Goal: Information Seeking & Learning: Learn about a topic

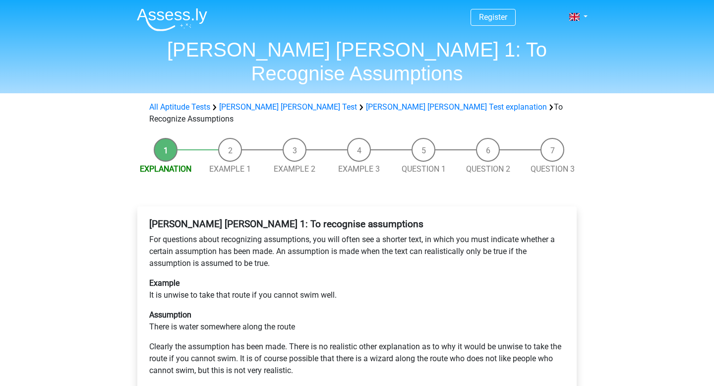
scroll to position [157, 0]
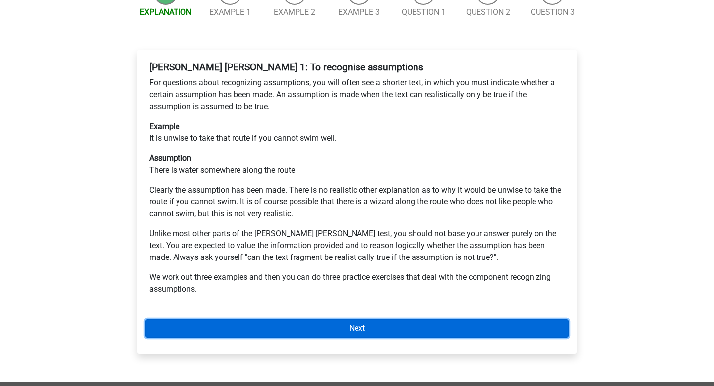
click at [335, 319] on link "Next" at bounding box center [356, 328] width 423 height 19
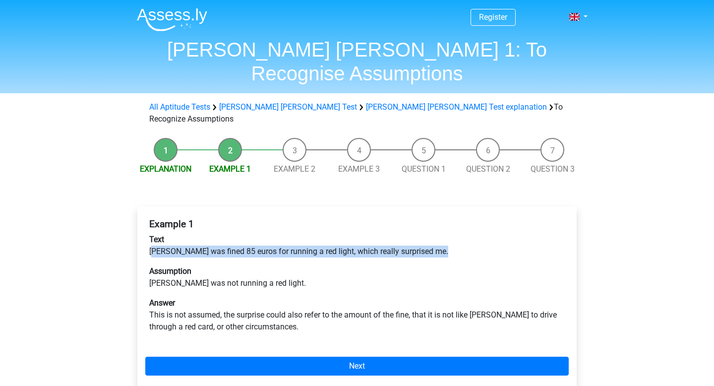
drag, startPoint x: 156, startPoint y: 219, endPoint x: 386, endPoint y: 224, distance: 230.1
click at [389, 225] on div "Example 1 Text [PERSON_NAME] was fined 85 euros for running a red light, which …" at bounding box center [356, 279] width 423 height 130
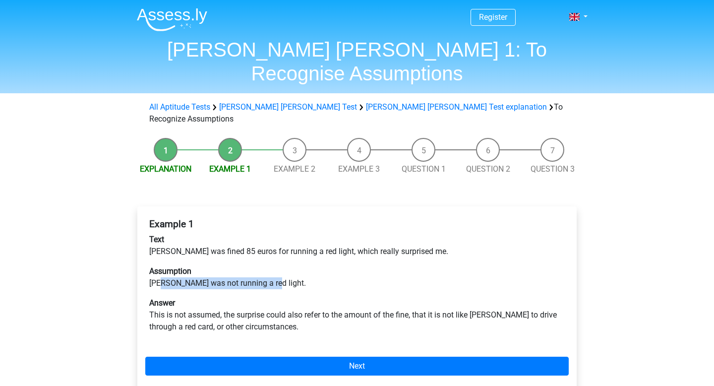
drag, startPoint x: 163, startPoint y: 248, endPoint x: 271, endPoint y: 247, distance: 108.1
click at [271, 265] on p "Assumption [PERSON_NAME] was not running a red light." at bounding box center [357, 277] width 416 height 24
click at [228, 297] on p "Answer This is not assumed, the surprise could also refer to the amount of the …" at bounding box center [357, 315] width 416 height 36
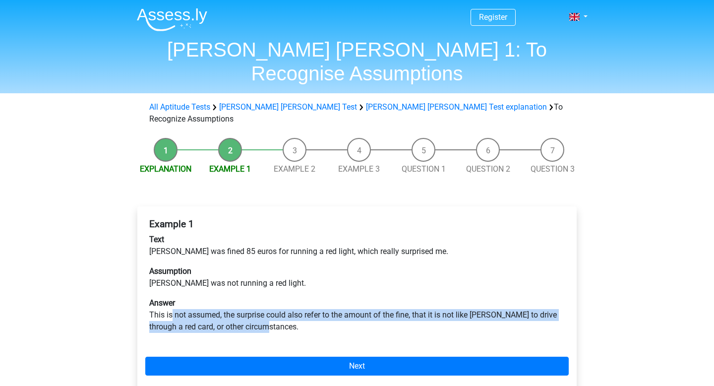
drag, startPoint x: 172, startPoint y: 280, endPoint x: 276, endPoint y: 289, distance: 104.5
click at [276, 297] on p "Answer This is not assumed, the surprise could also refer to the amount of the …" at bounding box center [357, 315] width 416 height 36
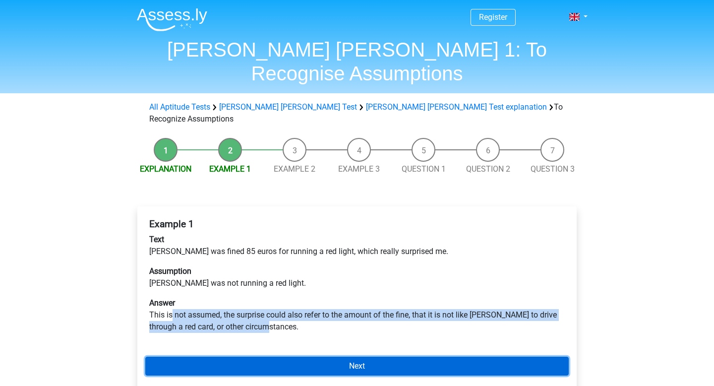
click at [302, 357] on link "Next" at bounding box center [356, 366] width 423 height 19
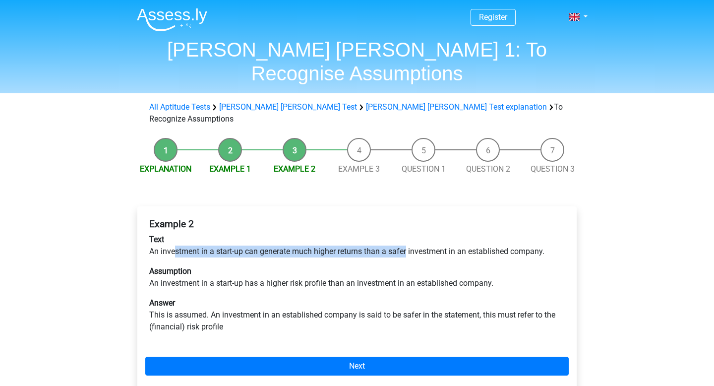
drag, startPoint x: 174, startPoint y: 215, endPoint x: 408, endPoint y: 219, distance: 234.1
click at [408, 234] on p "Text An investment in a start-up can generate much higher returns than a safer …" at bounding box center [357, 246] width 416 height 24
click at [347, 265] on p "Assumption An investment in a start-up has a higher risk profile than an invest…" at bounding box center [357, 277] width 416 height 24
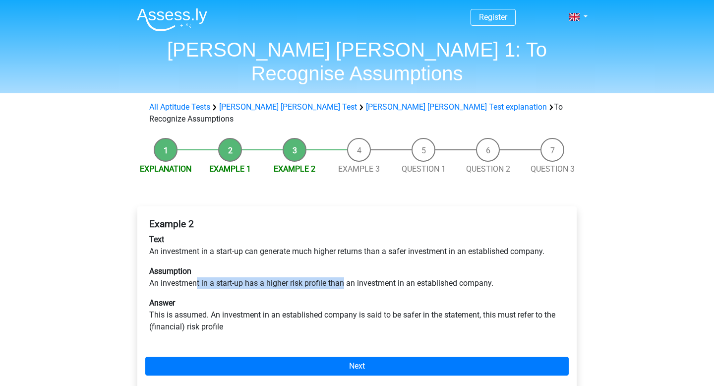
drag, startPoint x: 196, startPoint y: 247, endPoint x: 346, endPoint y: 248, distance: 149.7
click at [346, 265] on p "Assumption An investment in a start-up has a higher risk profile than an invest…" at bounding box center [357, 277] width 416 height 24
drag, startPoint x: 308, startPoint y: 246, endPoint x: 435, endPoint y: 249, distance: 127.0
click at [435, 265] on p "Assumption An investment in a start-up has a higher risk profile than an invest…" at bounding box center [357, 277] width 416 height 24
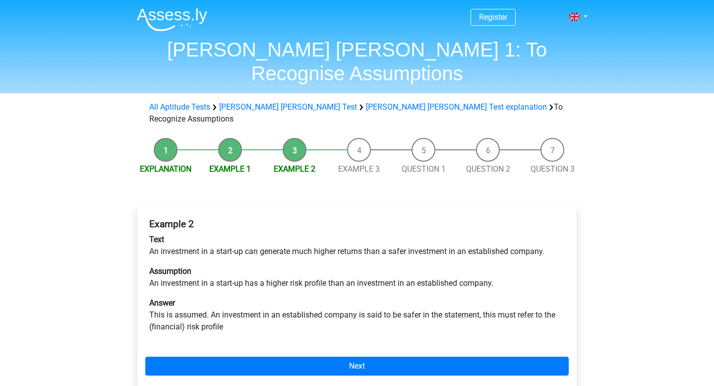
click at [357, 297] on p "Answer This is assumed. An investment in an established company is said to be s…" at bounding box center [357, 315] width 416 height 36
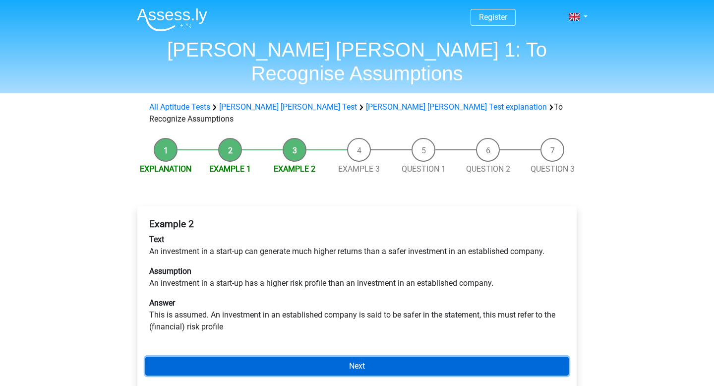
click at [313, 357] on link "Next" at bounding box center [356, 366] width 423 height 19
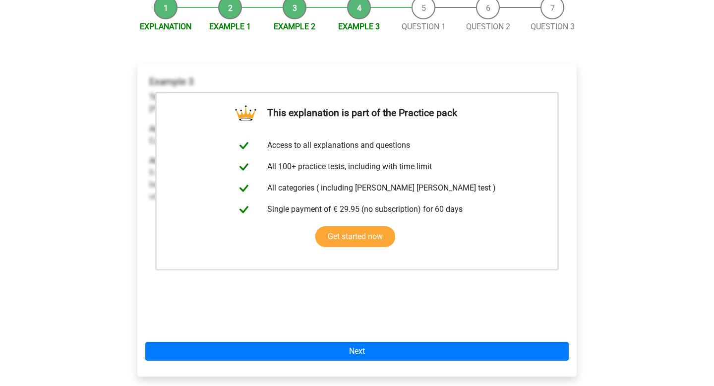
scroll to position [147, 0]
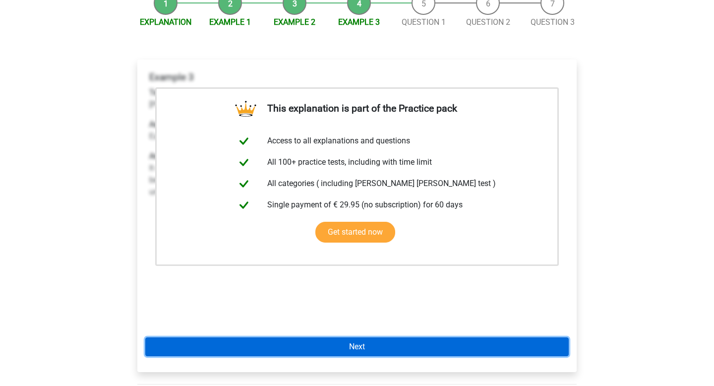
click at [387, 337] on link "Next" at bounding box center [356, 346] width 423 height 19
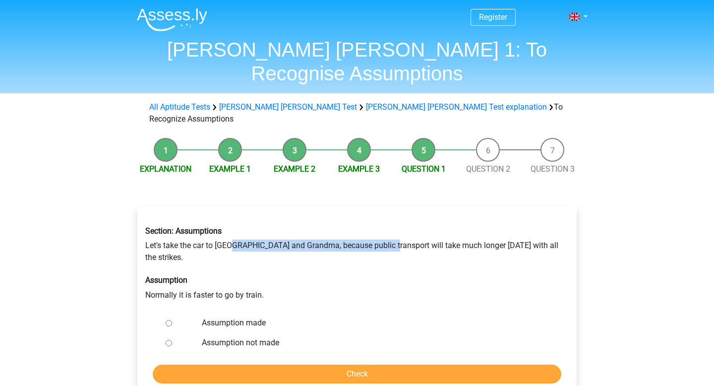
drag, startPoint x: 232, startPoint y: 213, endPoint x: 394, endPoint y: 212, distance: 162.1
click at [395, 218] on div "Section: Assumptions Let's take the car to Grandpa and Grandma, because public …" at bounding box center [357, 263] width 438 height 90
click at [394, 218] on div "Section: Assumptions Let's take the car to Grandpa and Grandma, because public …" at bounding box center [357, 263] width 438 height 90
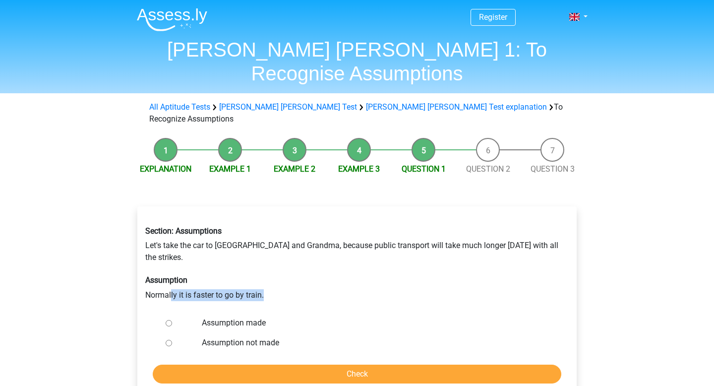
drag, startPoint x: 173, startPoint y: 249, endPoint x: 268, endPoint y: 250, distance: 95.7
click at [268, 250] on div "Section: Assumptions Let's take the car to Grandpa and Grandma, because public …" at bounding box center [357, 263] width 438 height 90
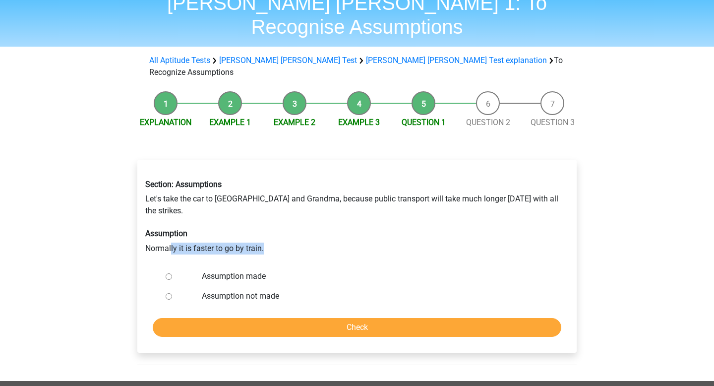
scroll to position [48, 0]
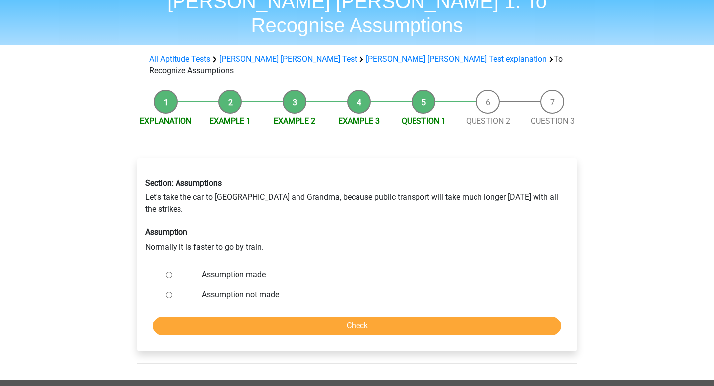
click at [172, 265] on div at bounding box center [178, 275] width 33 height 20
click at [168, 272] on input "Assumption made" at bounding box center [169, 275] width 6 height 6
radio input "true"
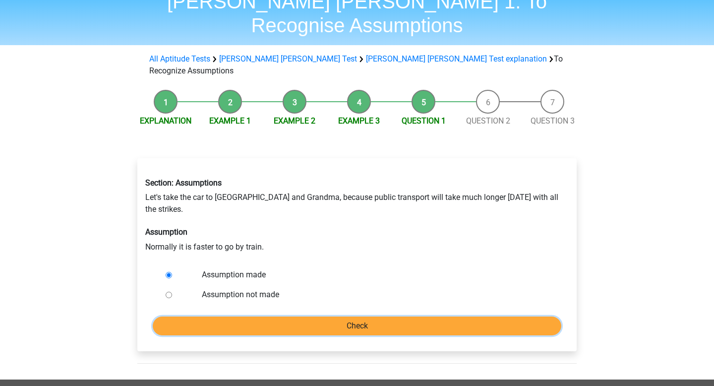
click at [217, 316] on input "Check" at bounding box center [357, 325] width 409 height 19
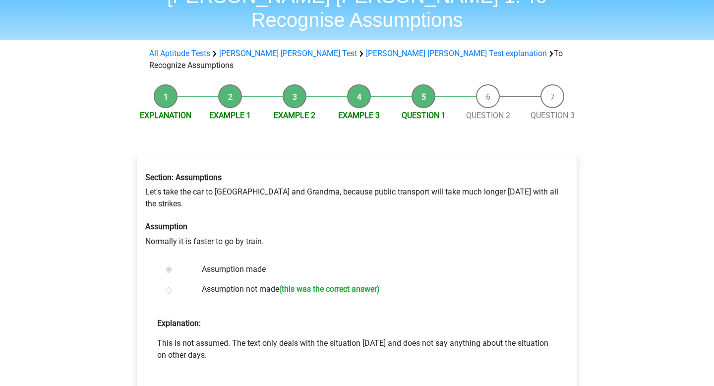
scroll to position [57, 0]
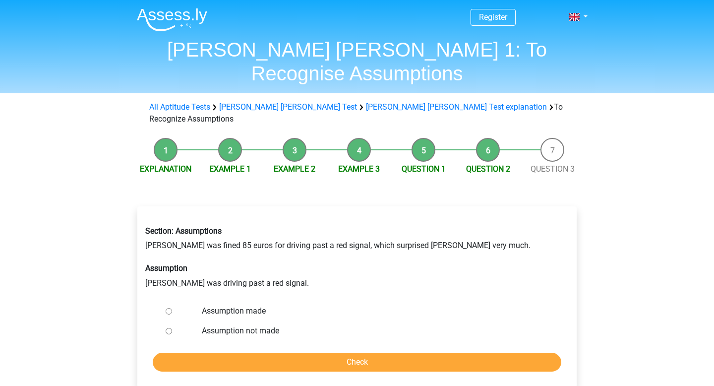
click at [170, 308] on input "Assumption made" at bounding box center [169, 311] width 6 height 6
radio input "true"
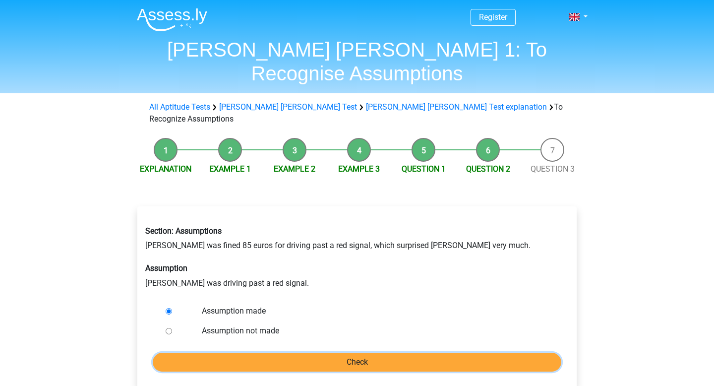
click at [238, 353] on input "Check" at bounding box center [357, 362] width 409 height 19
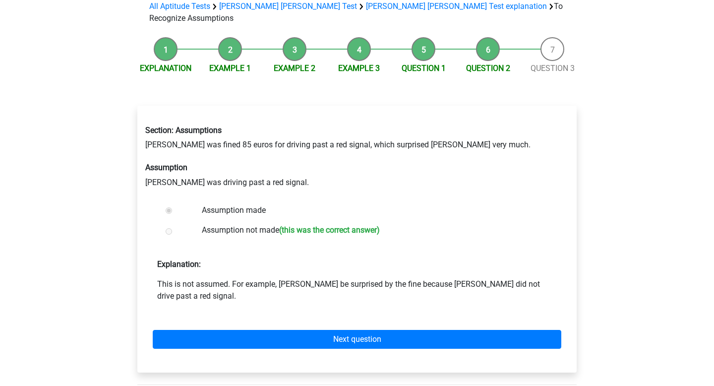
scroll to position [105, 0]
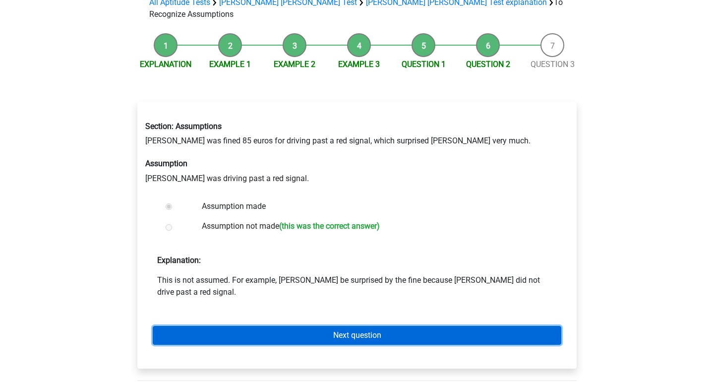
click at [276, 326] on link "Next question" at bounding box center [357, 335] width 409 height 19
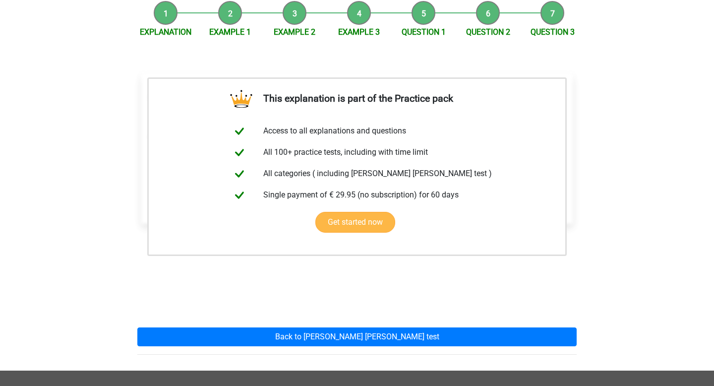
scroll to position [174, 0]
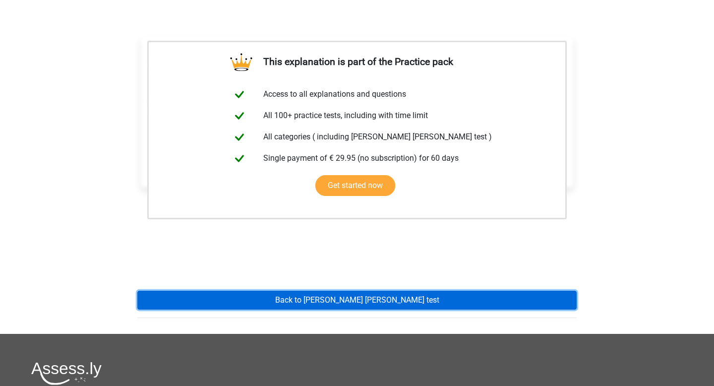
click at [339, 291] on link "Back to watson glaser test" at bounding box center [356, 300] width 439 height 19
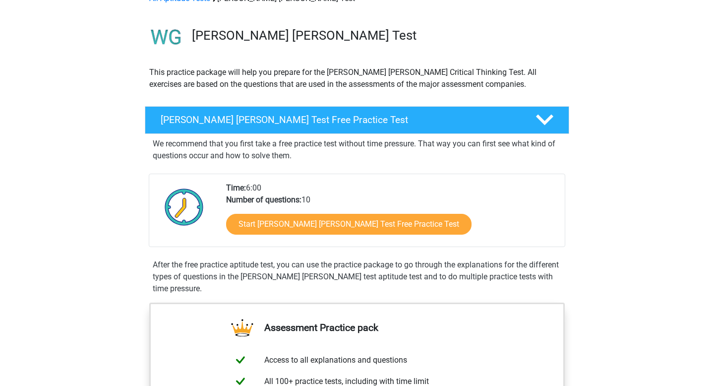
scroll to position [61, 0]
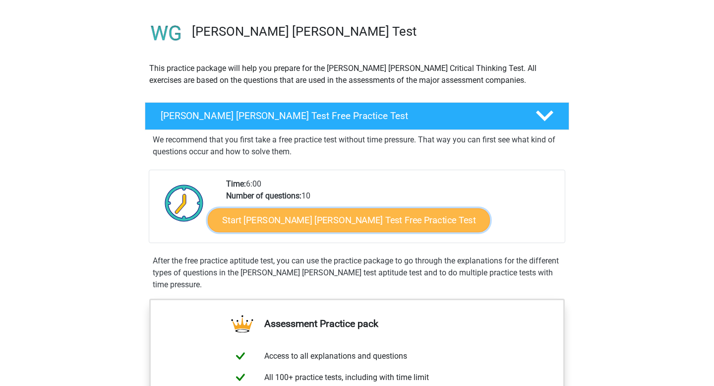
click at [296, 218] on link "Start [PERSON_NAME] [PERSON_NAME] Test Free Practice Test" at bounding box center [349, 220] width 282 height 24
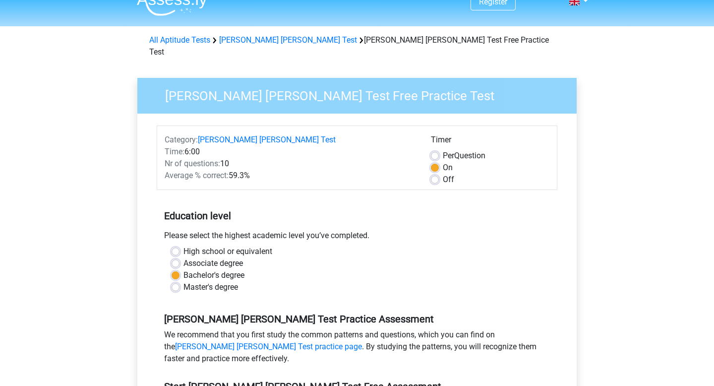
scroll to position [16, 0]
